Goal: Communication & Community: Ask a question

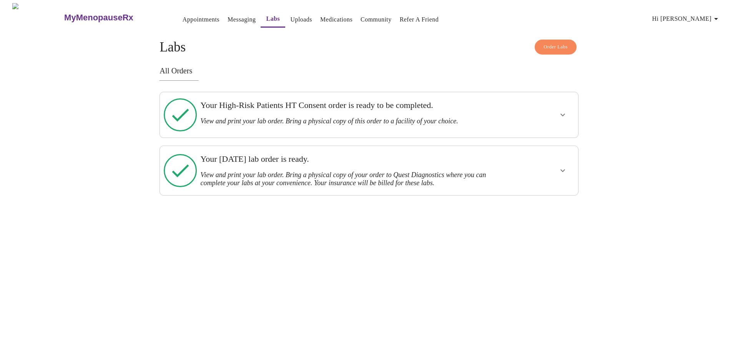
click at [67, 17] on h3 "MyMenopauseRx" at bounding box center [98, 18] width 69 height 10
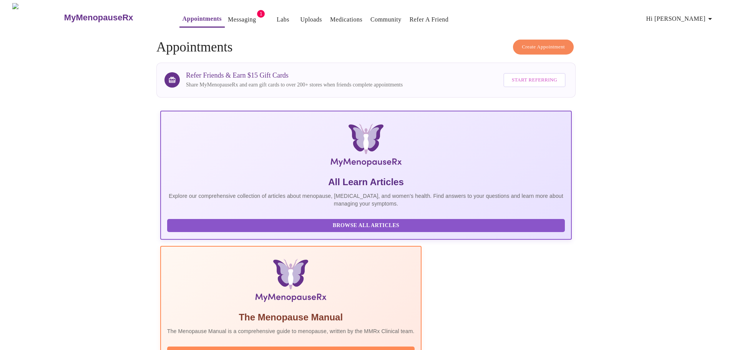
click at [230, 17] on link "Messaging" at bounding box center [242, 19] width 28 height 11
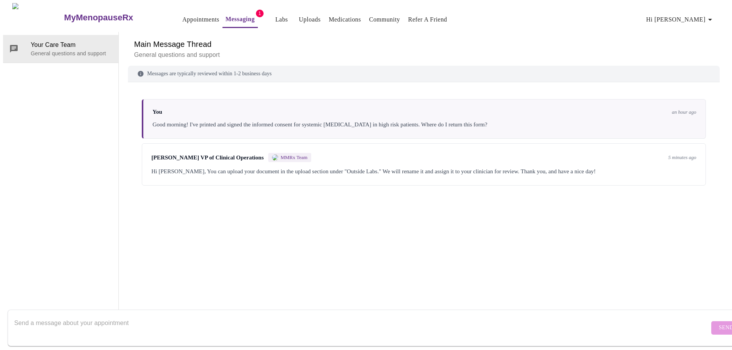
click at [299, 16] on link "Uploads" at bounding box center [310, 19] width 22 height 11
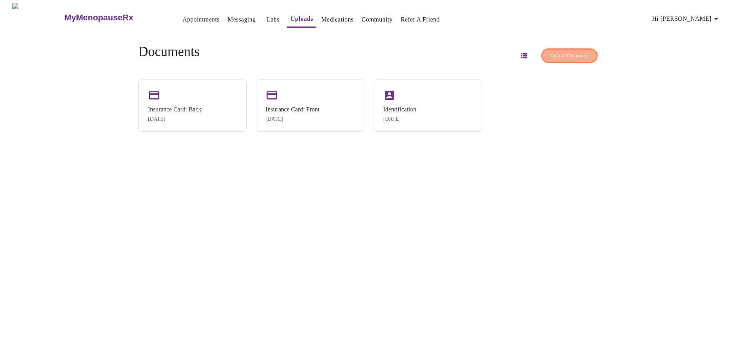
click at [569, 52] on span "Upload Document" at bounding box center [569, 56] width 39 height 9
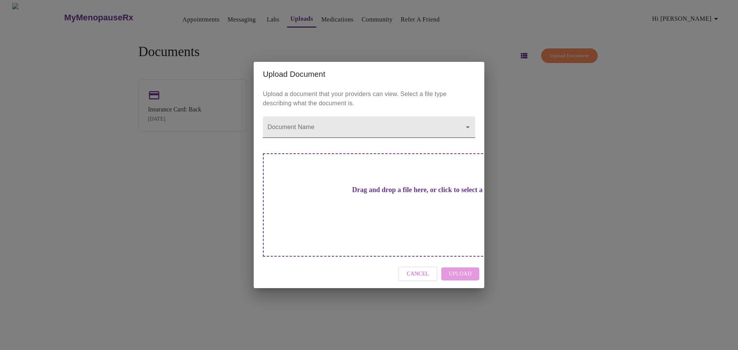
click at [466, 141] on body "MyMenopauseRx Appointments Messaging Labs Uploads Medications Community Refer a…" at bounding box center [369, 178] width 732 height 350
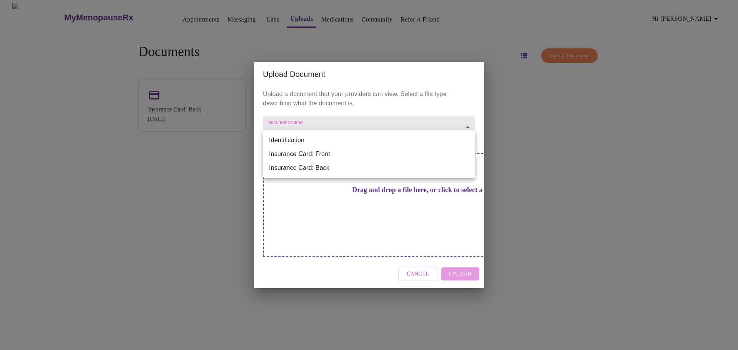
click at [593, 200] on div at bounding box center [369, 175] width 738 height 350
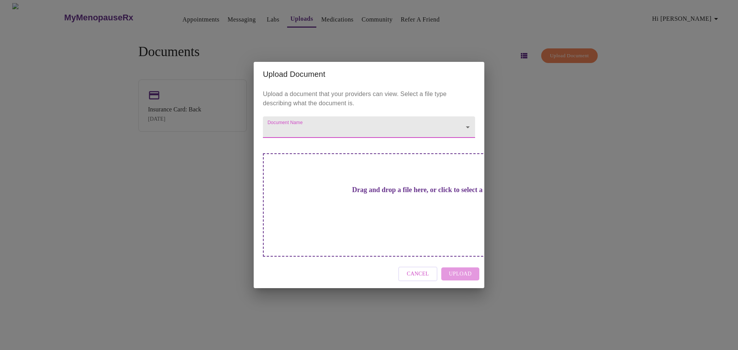
click at [130, 234] on div "Upload Document Upload a document that your providers can view. Select a file t…" at bounding box center [369, 175] width 738 height 350
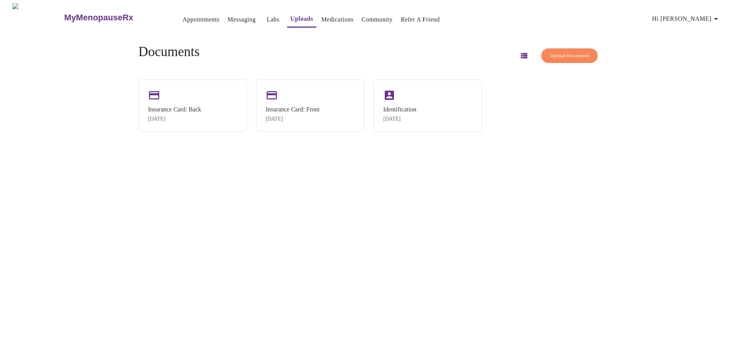
click at [70, 15] on h3 "MyMenopauseRx" at bounding box center [98, 18] width 69 height 10
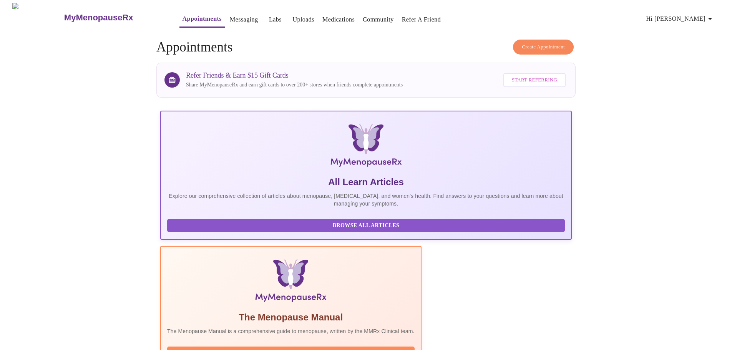
click at [230, 18] on link "Messaging" at bounding box center [244, 19] width 28 height 11
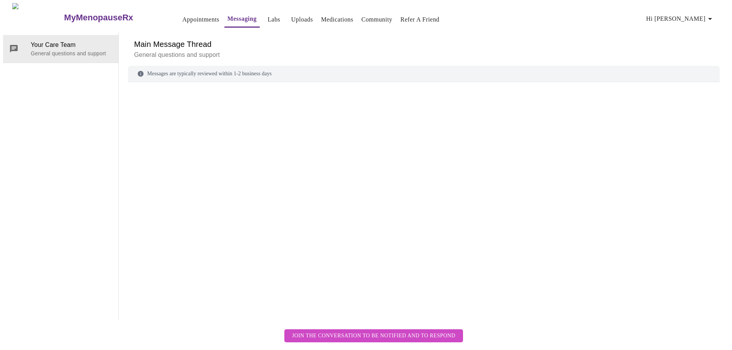
scroll to position [29, 0]
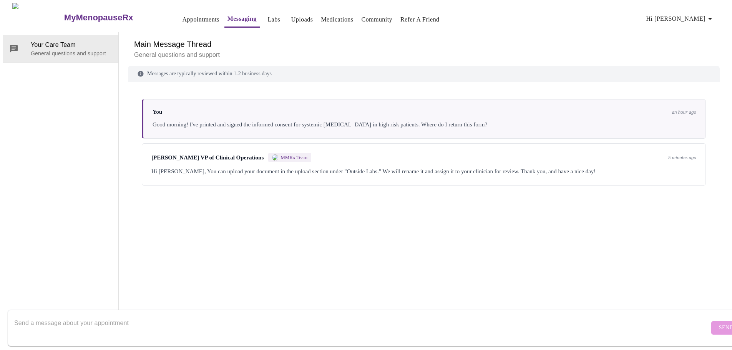
click at [316, 319] on textarea "Send a message about your appointment" at bounding box center [361, 328] width 695 height 25
type textarea "T"
type textarea "W"
type textarea "Will "outside labs" be added as a choice? Right now it says identification and …"
click at [712, 321] on button "Send" at bounding box center [727, 327] width 30 height 13
